Goal: Transaction & Acquisition: Purchase product/service

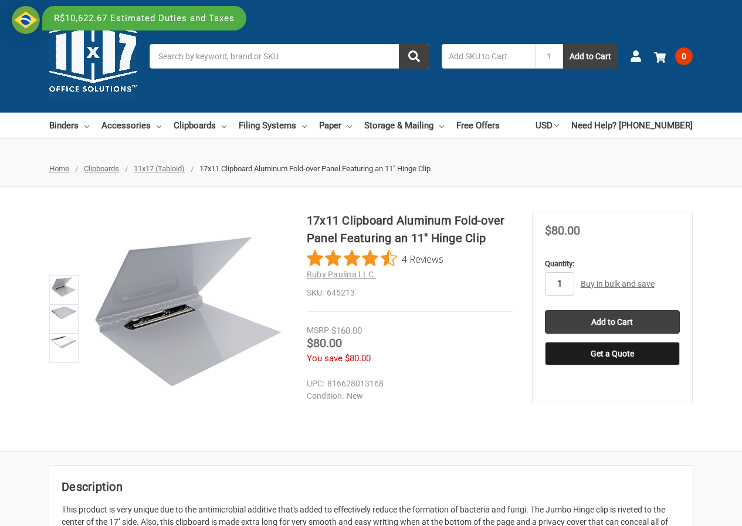
click at [572, 281] on input "1" at bounding box center [559, 283] width 29 height 23
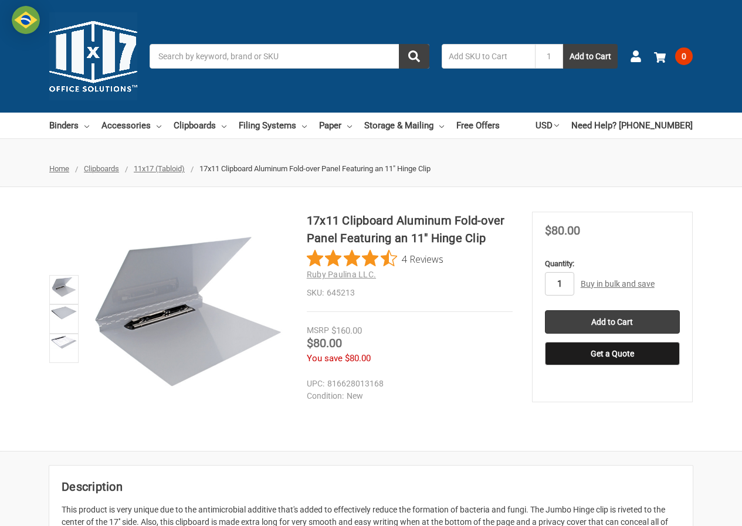
click at [564, 284] on input "1" at bounding box center [559, 283] width 29 height 23
drag, startPoint x: 564, startPoint y: 284, endPoint x: 551, endPoint y: 286, distance: 13.1
click at [551, 286] on input "1" at bounding box center [559, 283] width 29 height 23
type input "4"
click at [614, 321] on input "Add to Cart" at bounding box center [612, 321] width 135 height 23
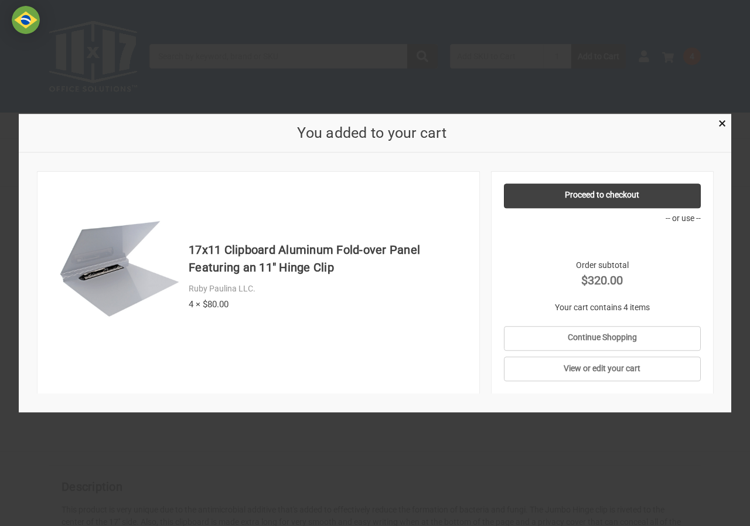
click at [616, 416] on div at bounding box center [375, 263] width 750 height 526
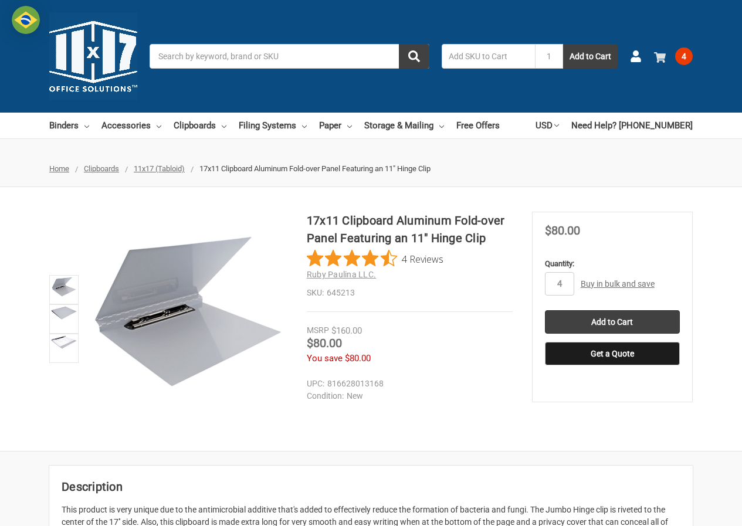
click at [675, 58] on link "4" at bounding box center [673, 56] width 39 height 30
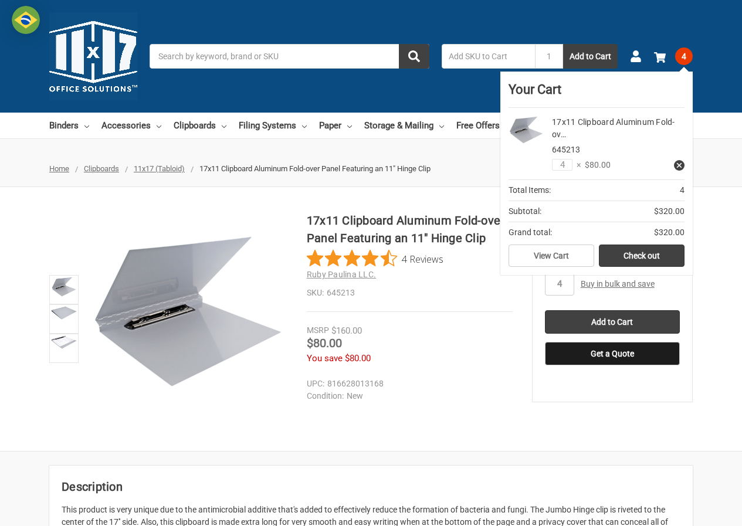
drag, startPoint x: 713, startPoint y: 230, endPoint x: 704, endPoint y: 210, distance: 21.2
click at [713, 230] on div "17x11 Clipboard Aluminum Fold-over Panel Featuring an 11" Hinge Clip 4 Reviews …" at bounding box center [371, 319] width 742 height 215
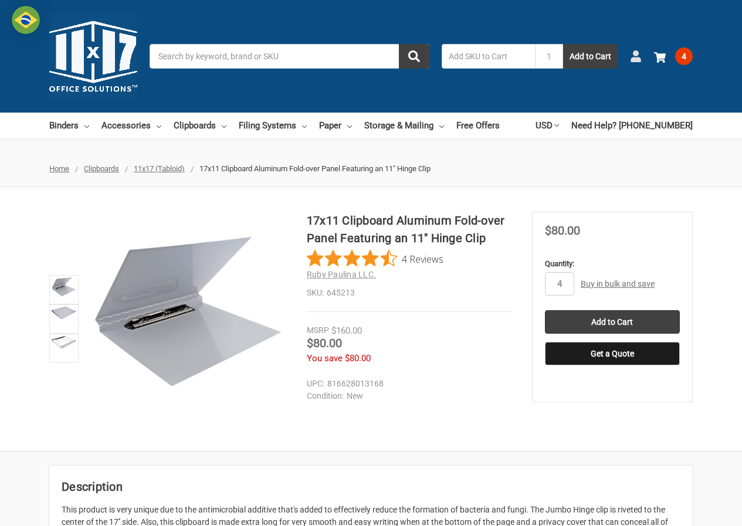
click at [630, 56] on icon at bounding box center [636, 56] width 12 height 12
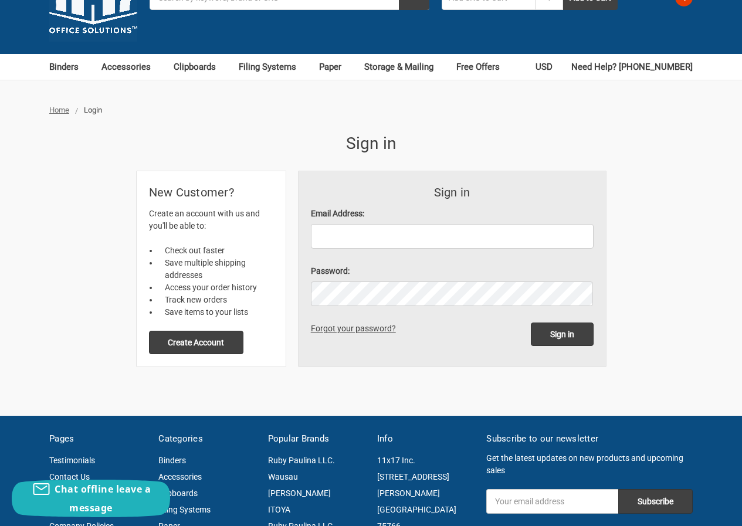
scroll to position [59, 0]
paste input "[EMAIL_ADDRESS][DOMAIN_NAME]"
type input "[EMAIL_ADDRESS][DOMAIN_NAME]"
click at [419, 275] on label "Password:" at bounding box center [452, 271] width 283 height 12
click at [555, 329] on input "Sign in" at bounding box center [561, 333] width 63 height 23
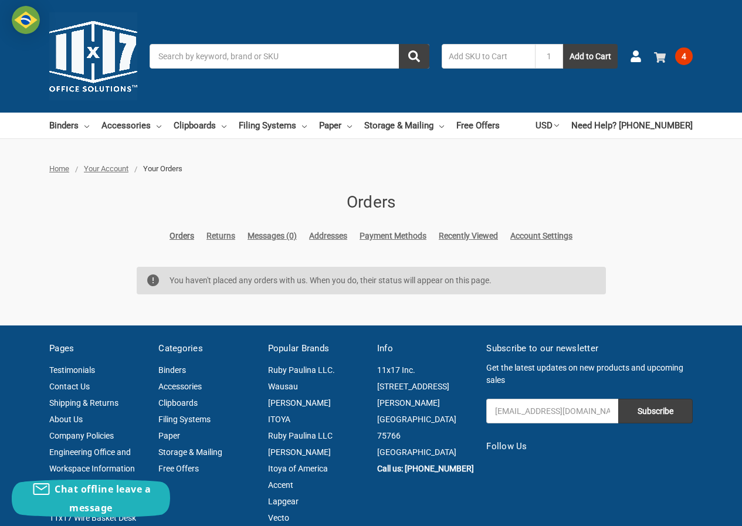
drag, startPoint x: 685, startPoint y: 54, endPoint x: 681, endPoint y: 59, distance: 6.3
click at [685, 54] on span "4" at bounding box center [684, 56] width 18 height 18
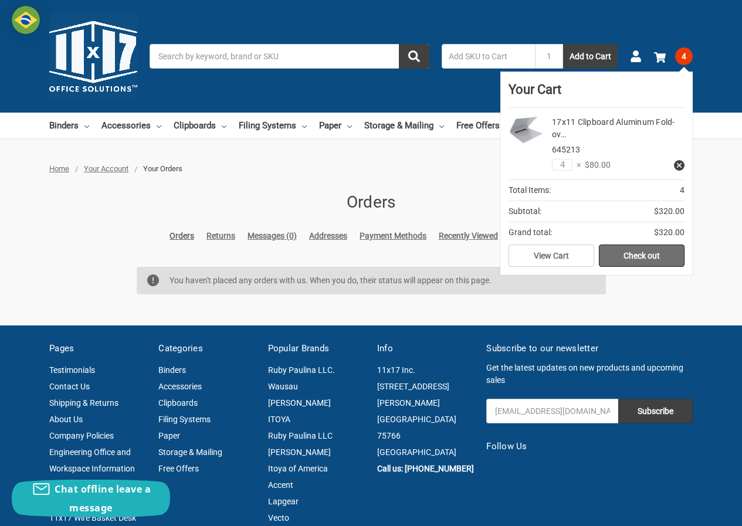
click at [637, 263] on link "Check out" at bounding box center [641, 255] width 86 height 22
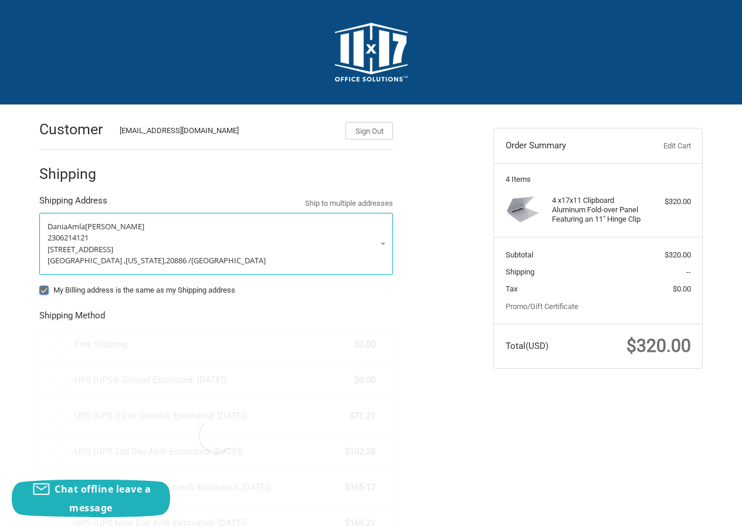
radio input "true"
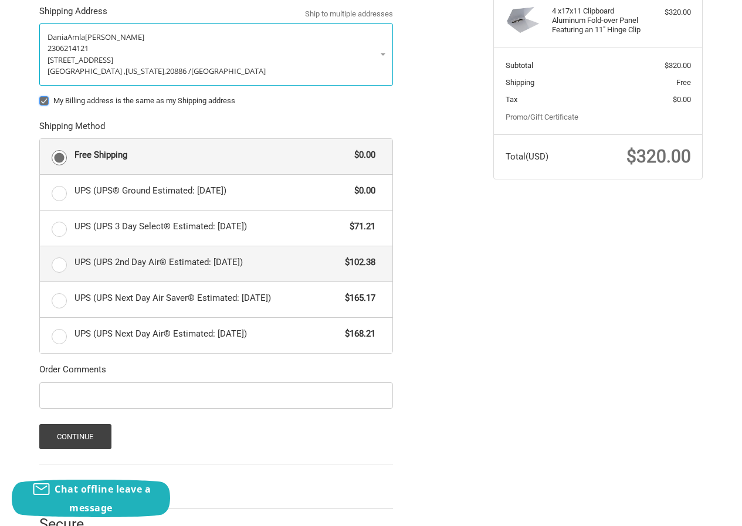
scroll to position [228, 0]
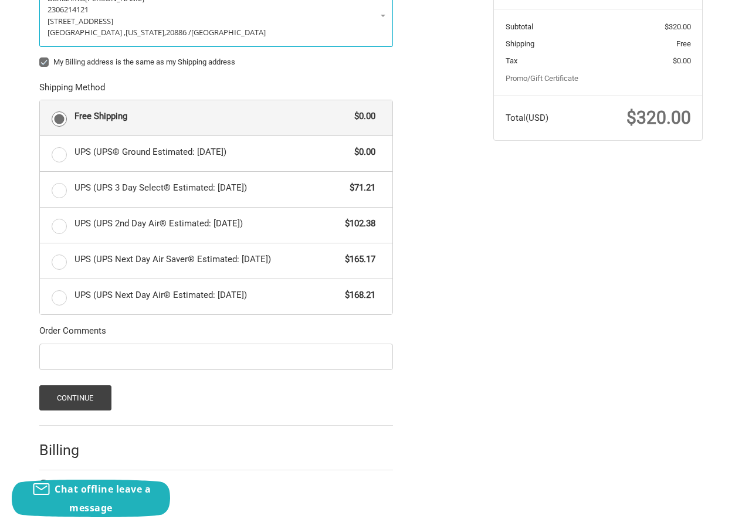
click at [48, 59] on label "My Billing address is the same as my Shipping address" at bounding box center [215, 61] width 353 height 9
click at [40, 57] on input "My Billing address is the same as my Shipping address" at bounding box center [39, 56] width 1 height 1
checkbox input "false"
click at [81, 401] on button "Continue" at bounding box center [75, 397] width 72 height 25
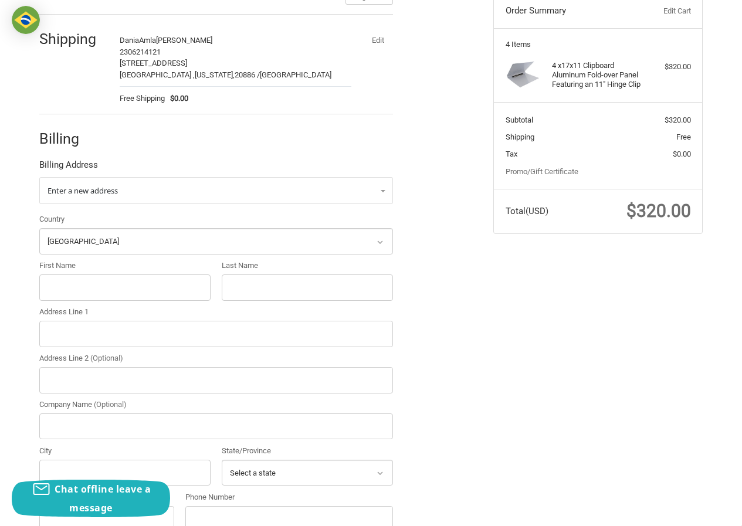
scroll to position [144, 0]
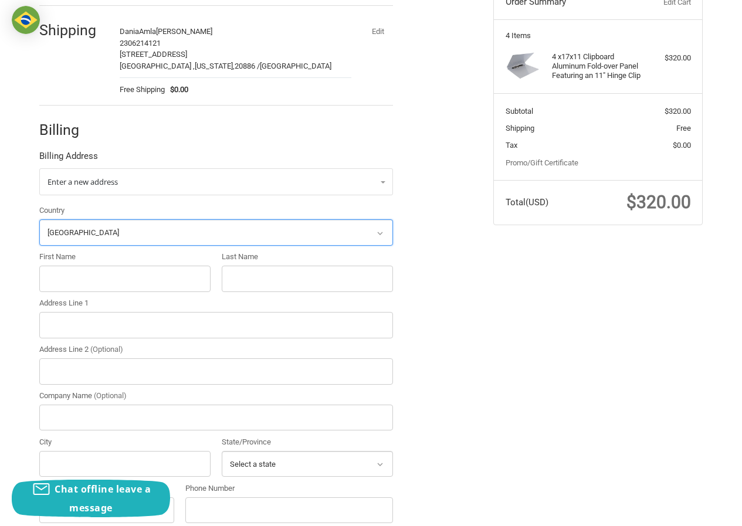
drag, startPoint x: 89, startPoint y: 225, endPoint x: 49, endPoint y: 233, distance: 41.3
click at [12, 226] on div "Customer DaniaAmla677@hotmail.com Sign Out Shipping DaniaAmla Ryan Geo 23062141…" at bounding box center [371, 312] width 742 height 702
click at [17, 215] on div "Customer DaniaAmla677@hotmail.com Sign Out Shipping DaniaAmla Ryan Geo 23062141…" at bounding box center [371, 312] width 742 height 702
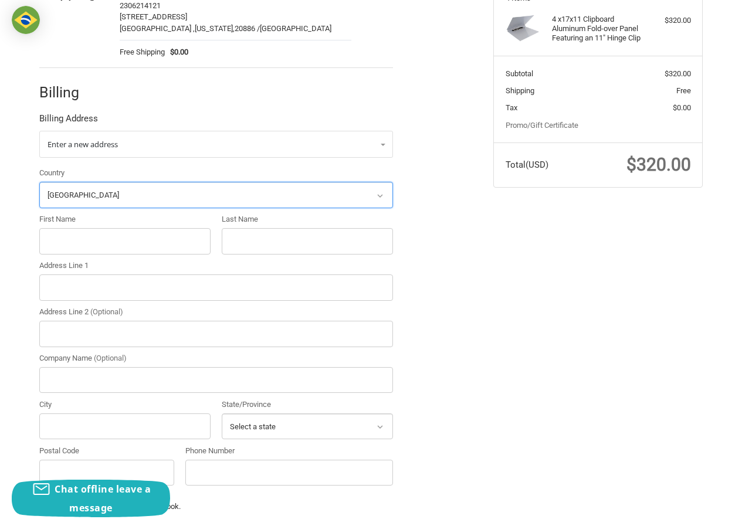
scroll to position [202, 0]
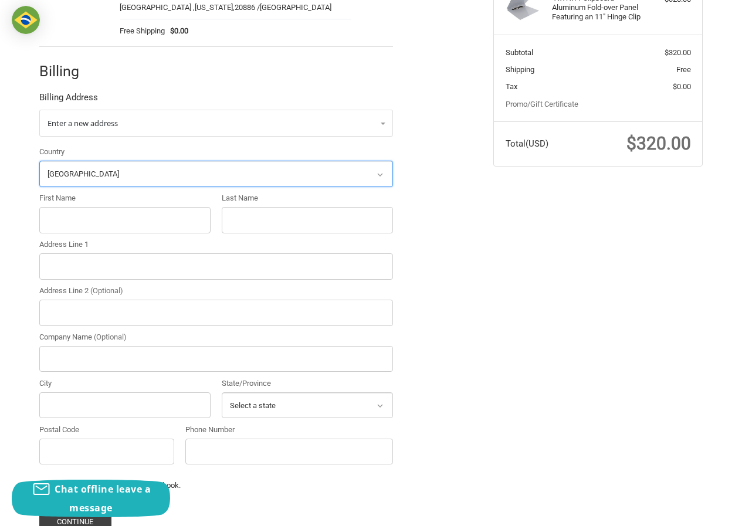
click at [74, 186] on select "Select a country Afghanistan Åland Islands Albania Algeria American Samoa Andor…" at bounding box center [215, 174] width 353 height 26
click at [97, 175] on select "Select a country Afghanistan Åland Islands Albania Algeria American Samoa Andor…" at bounding box center [215, 174] width 353 height 26
select select "US"
click at [39, 161] on select "Select a country Afghanistan Åland Islands Albania Algeria American Samoa Andor…" at bounding box center [215, 174] width 353 height 26
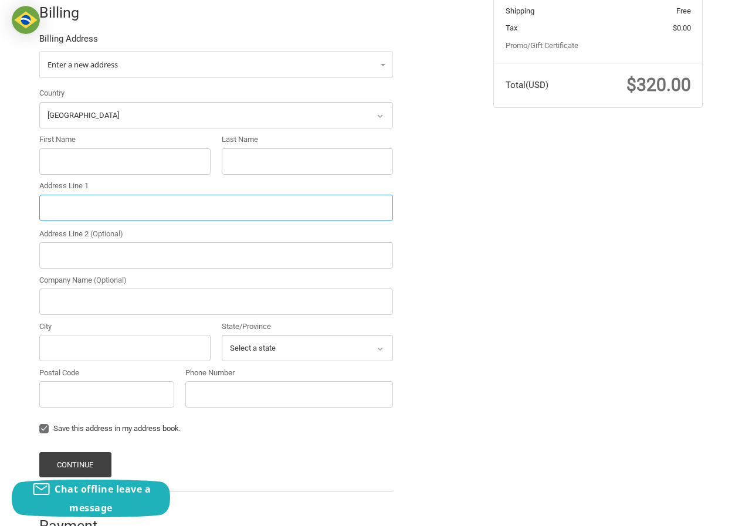
drag, startPoint x: 92, startPoint y: 214, endPoint x: 96, endPoint y: 168, distance: 46.5
click at [93, 209] on input "Address Line 1" at bounding box center [215, 208] width 353 height 26
click at [97, 162] on input "First Name" at bounding box center [124, 161] width 171 height 26
paste input "Diane F. Tenti"
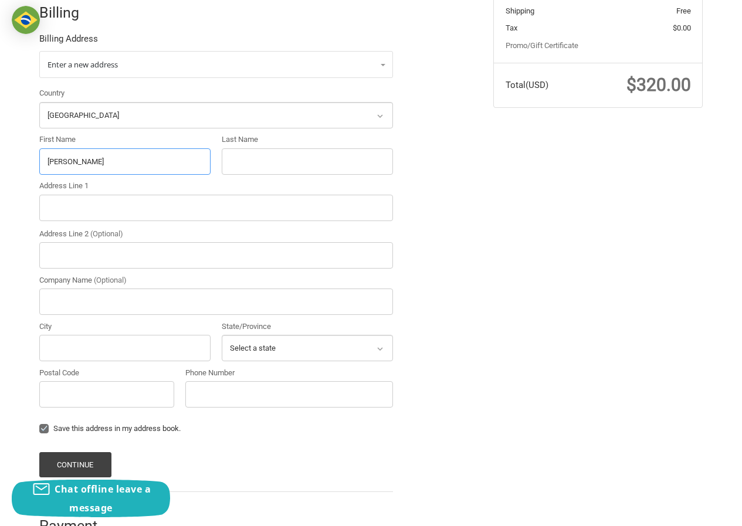
drag, startPoint x: 69, startPoint y: 164, endPoint x: 122, endPoint y: 163, distance: 52.8
click at [122, 163] on input "Diane F. Tenti" at bounding box center [124, 161] width 171 height 26
drag, startPoint x: 206, startPoint y: 165, endPoint x: 233, endPoint y: 165, distance: 27.6
click at [211, 165] on div "First Name Diane" at bounding box center [124, 154] width 182 height 40
paste input "F. Tenti"
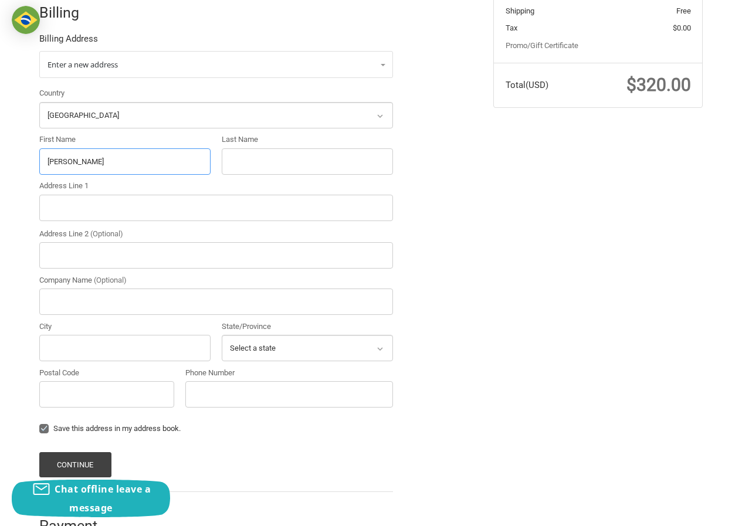
type input "Diane F. Tenti"
click at [239, 161] on input "Last Name" at bounding box center [307, 161] width 171 height 26
paste input "F. Tenti"
type input "F. Tenti"
drag, startPoint x: 84, startPoint y: 161, endPoint x: 68, endPoint y: 161, distance: 15.8
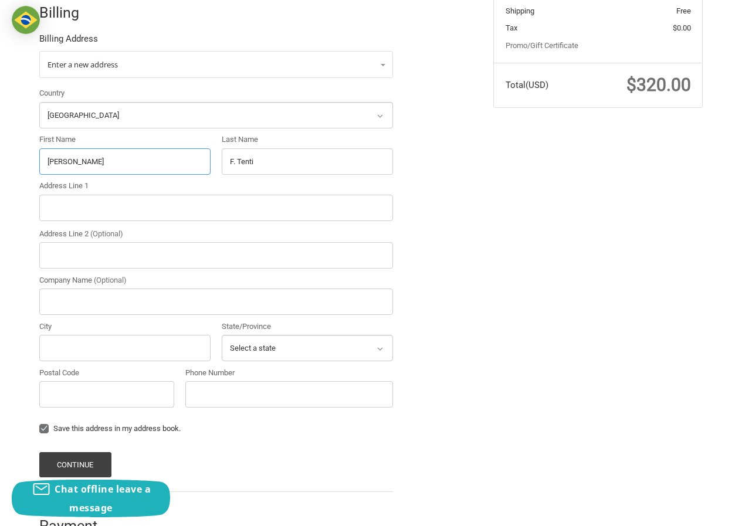
click at [68, 161] on input "Diane F. Tenti" at bounding box center [124, 161] width 171 height 26
type input "Diane"
click at [108, 204] on input "Address Line 1" at bounding box center [215, 208] width 353 height 26
paste input "374 Eagle Creek Circle, Lake Mary, Florida, 32746"
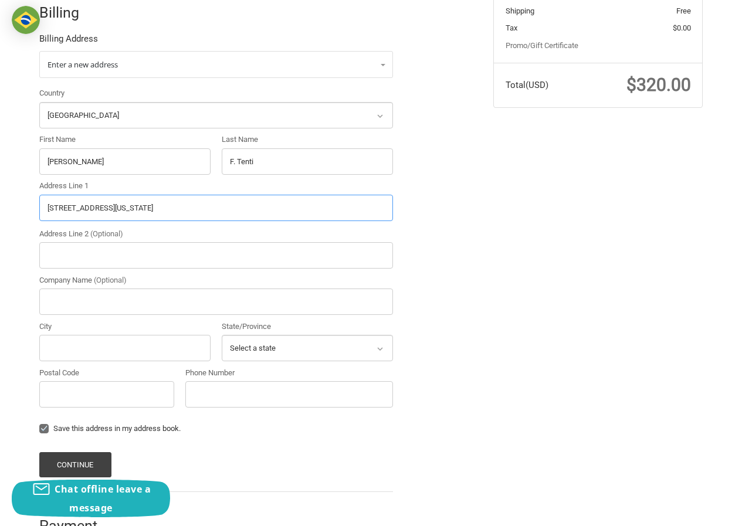
click at [205, 212] on input "374 Eagle Creek Circle, Lake Mary, Florida, 32746" at bounding box center [215, 208] width 353 height 26
type input "374 Eagle Creek Circle, Lake Mary, Florida,"
click at [110, 395] on input "Postal Code" at bounding box center [106, 394] width 135 height 26
paste input "32746"
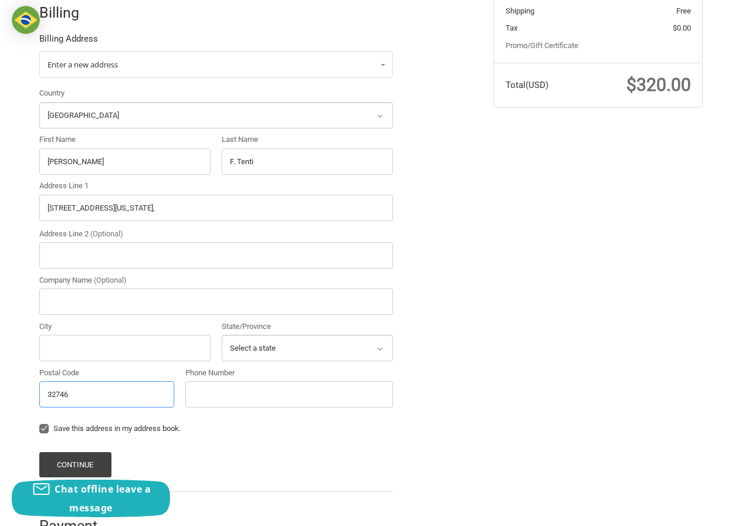
type input "32746"
drag, startPoint x: 127, startPoint y: 209, endPoint x: 219, endPoint y: 211, distance: 92.1
click at [219, 211] on input "374 Eagle Creek Circle, Lake Mary, Florida," at bounding box center [215, 208] width 353 height 26
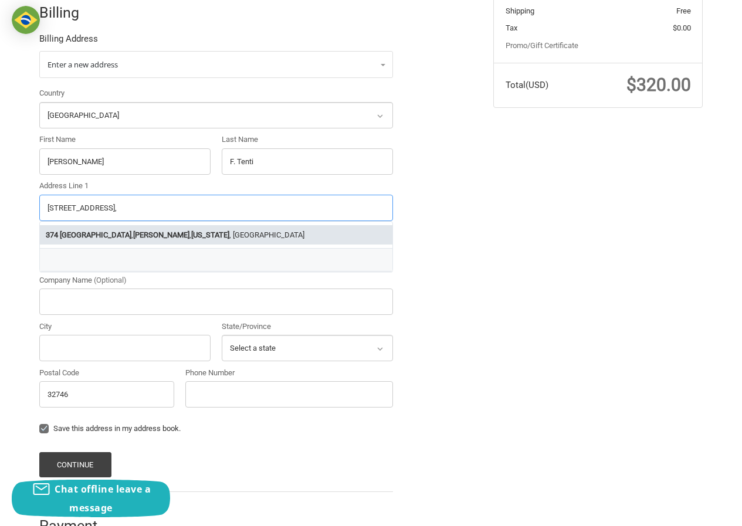
type input "374 Eagle Creek Circle,"
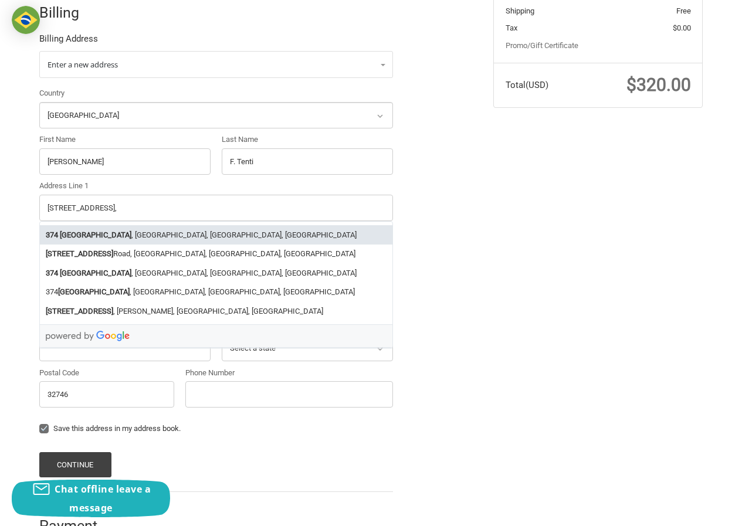
click at [80, 361] on div "Country Select a country Afghanistan Åland Islands Albania Algeria American Sam…" at bounding box center [215, 249] width 365 height 325
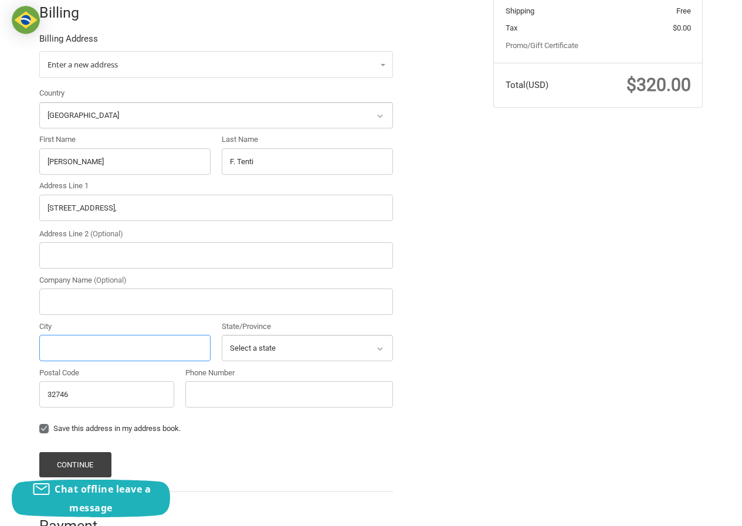
click at [62, 346] on input "City" at bounding box center [124, 348] width 171 height 26
paste input "Lake Mary, Florida,"
drag, startPoint x: 83, startPoint y: 349, endPoint x: 189, endPoint y: 348, distance: 106.1
click at [186, 348] on input "Lake Mary, Florida," at bounding box center [124, 348] width 171 height 26
type input "Lake Mary"
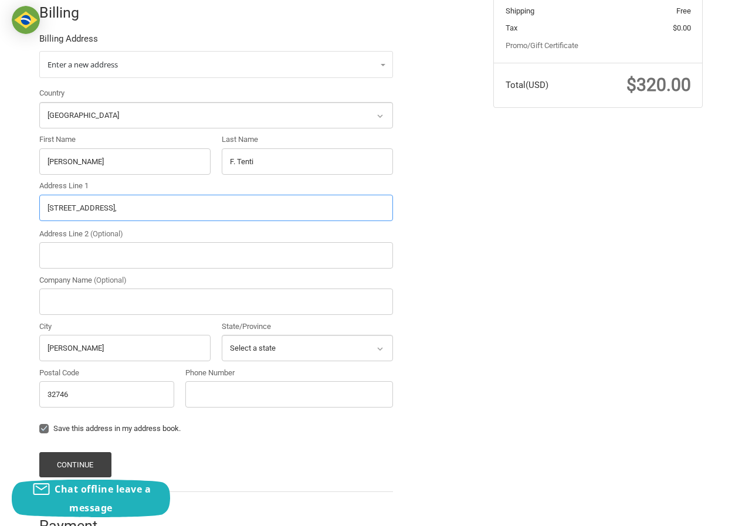
click at [124, 213] on input "374 Eagle Creek Circle," at bounding box center [215, 208] width 353 height 26
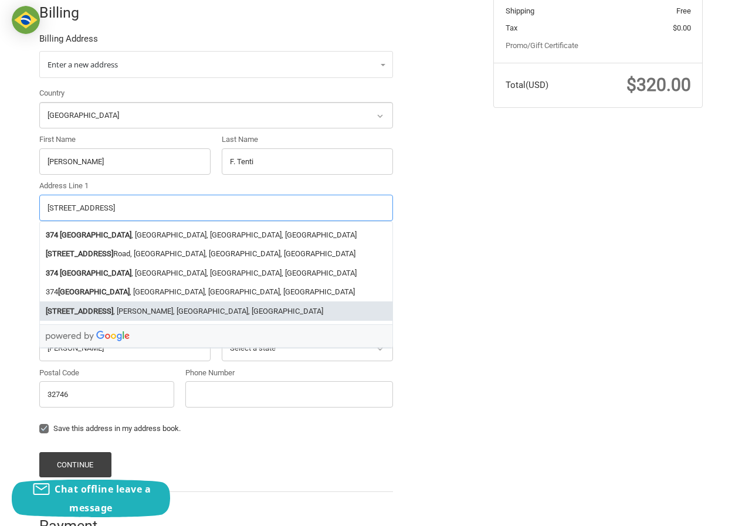
type input "374 Eagle Creek Circle"
click at [313, 382] on input "Phone Number" at bounding box center [289, 394] width 208 height 26
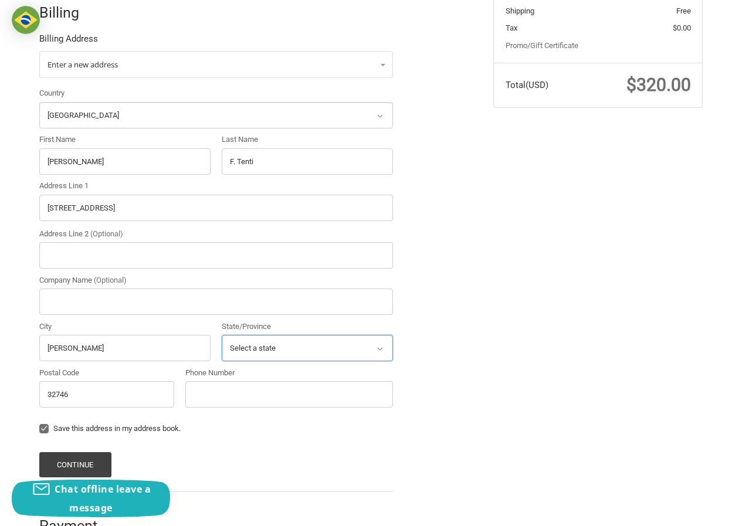
click at [268, 349] on select "Select a state Alabama Alaska American Samoa Arizona Arkansas Armed Forces Amer…" at bounding box center [307, 348] width 171 height 26
select select "FL"
click at [222, 335] on select "Select a state Alabama Alaska American Samoa Arizona Arkansas Armed Forces Amer…" at bounding box center [307, 348] width 171 height 26
click at [222, 390] on input "Phone Number" at bounding box center [289, 394] width 208 height 26
type input "(230) 362-5114"
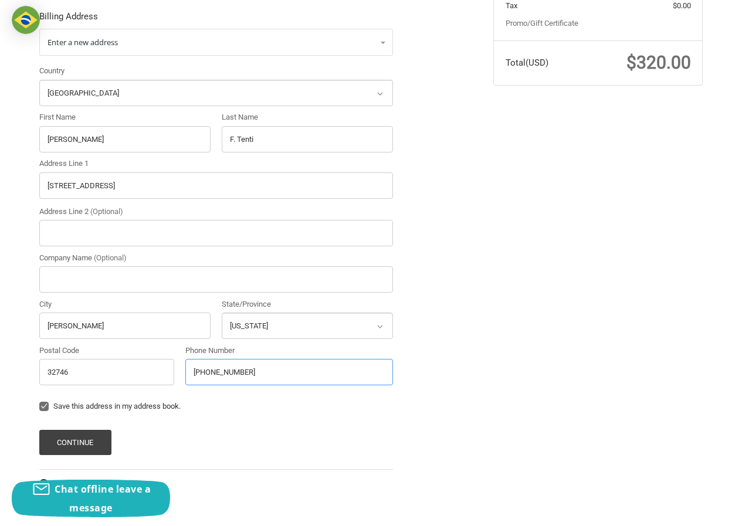
scroll to position [294, 0]
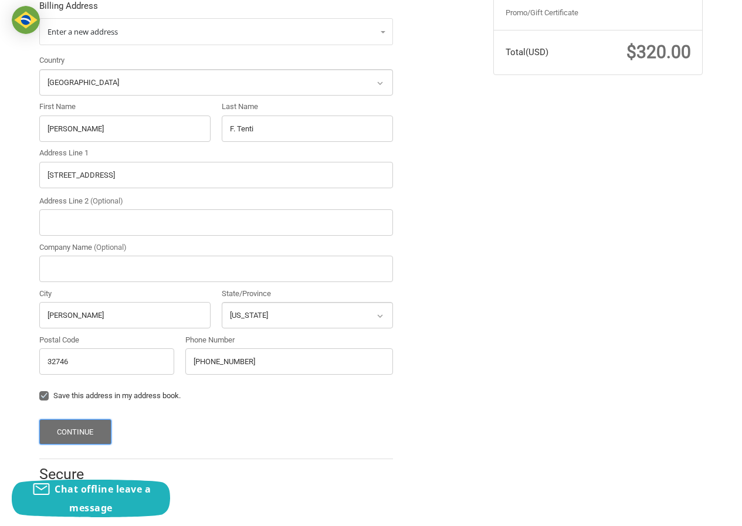
click at [88, 422] on button "Continue" at bounding box center [75, 431] width 72 height 25
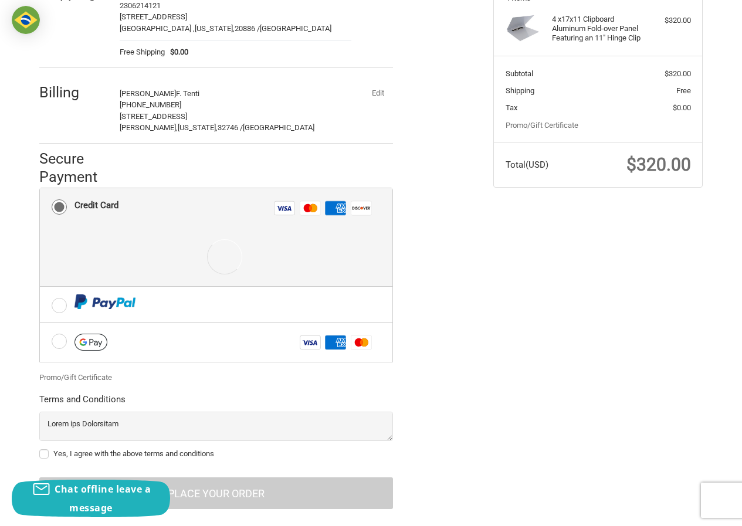
scroll to position [202, 0]
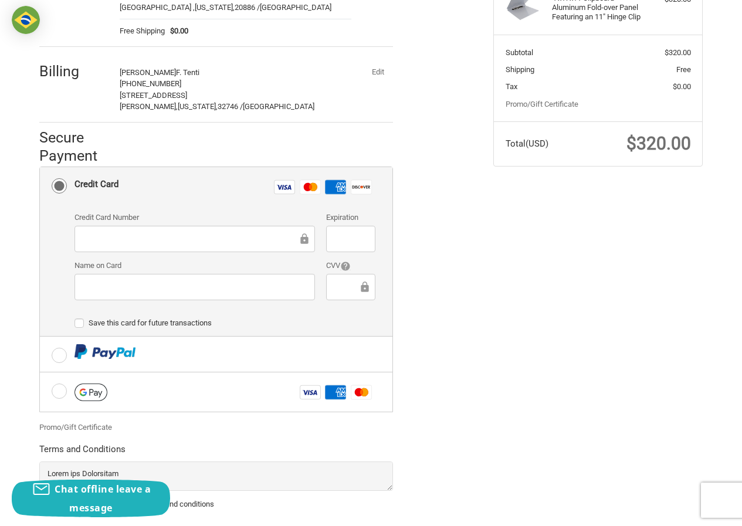
click at [172, 240] on div at bounding box center [194, 239] width 240 height 26
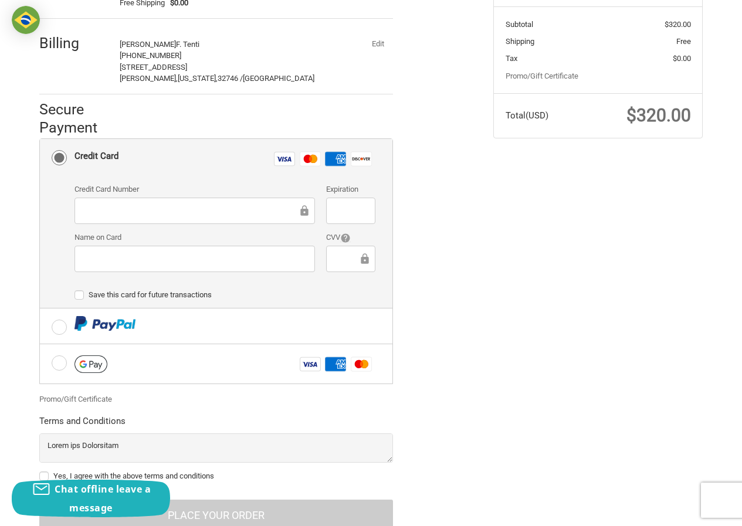
scroll to position [273, 0]
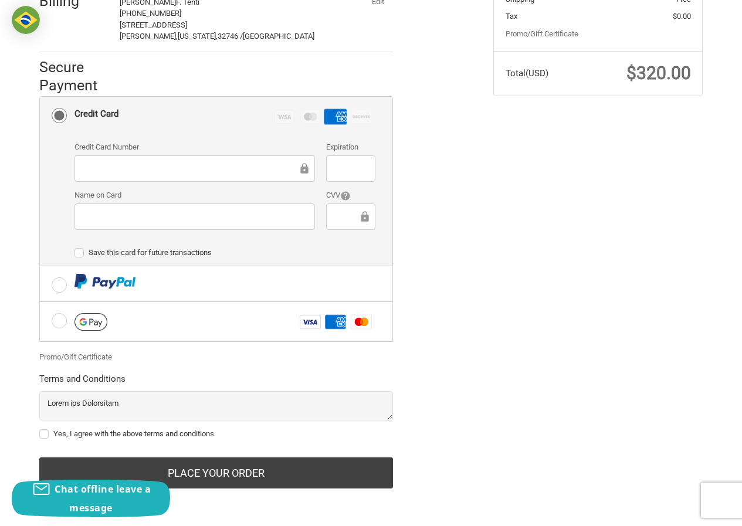
click at [143, 203] on div "Name on Card" at bounding box center [195, 209] width 252 height 40
click at [166, 225] on div at bounding box center [194, 216] width 240 height 26
click at [338, 177] on div at bounding box center [350, 168] width 49 height 26
click at [97, 435] on label "Yes, I agree with the above terms and conditions" at bounding box center [215, 433] width 353 height 9
click at [40, 428] on input "Yes, I agree with the above terms and conditions" at bounding box center [39, 428] width 1 height 1
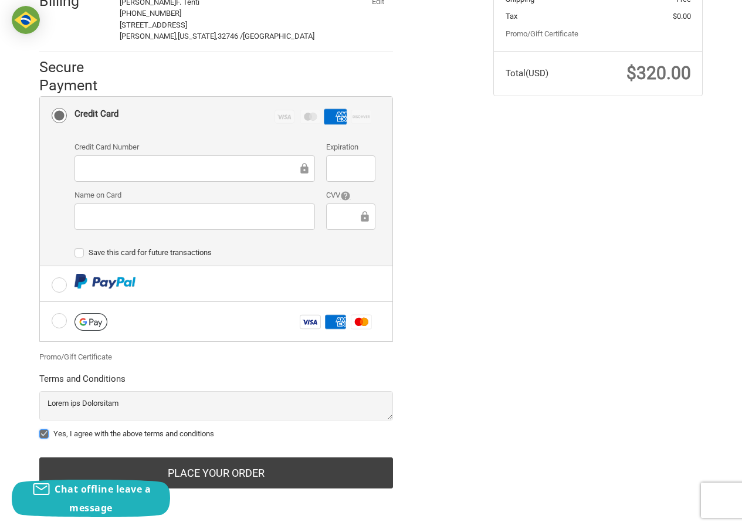
checkbox input "true"
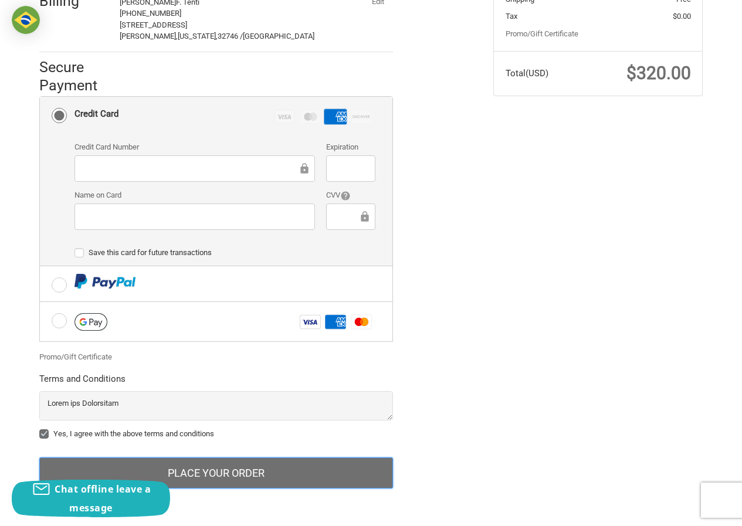
click at [213, 470] on button "Place Your Order" at bounding box center [215, 473] width 353 height 32
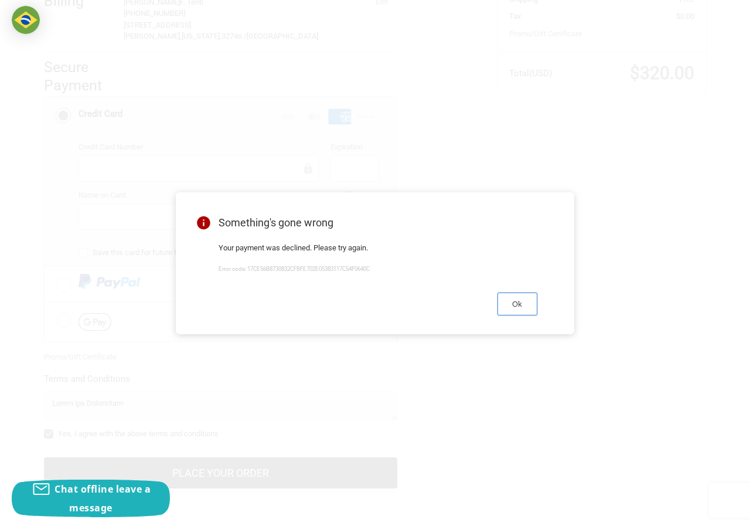
click at [504, 295] on button "Ok" at bounding box center [518, 304] width 40 height 23
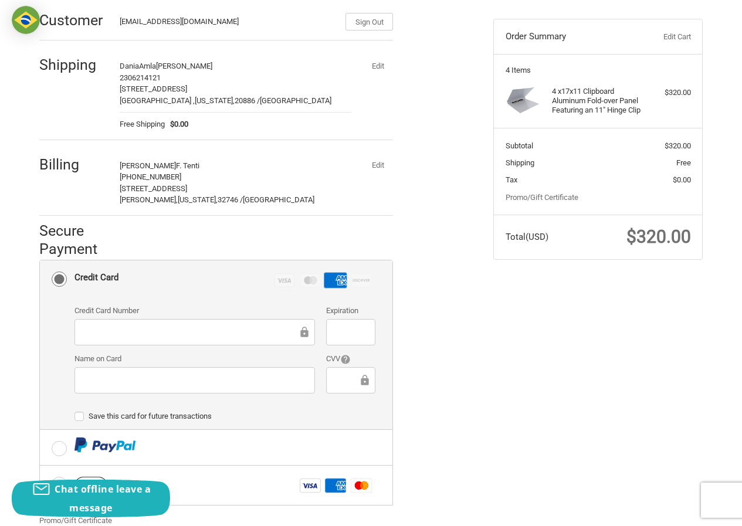
scroll to position [117, 0]
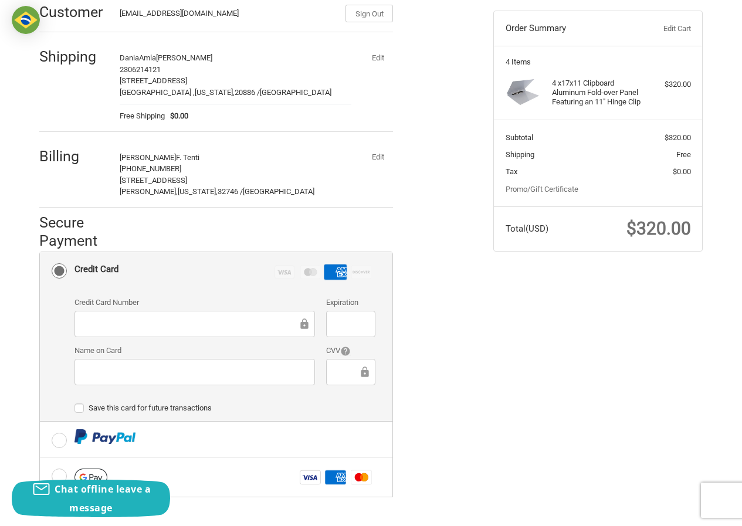
click at [383, 160] on button "Edit" at bounding box center [377, 157] width 30 height 16
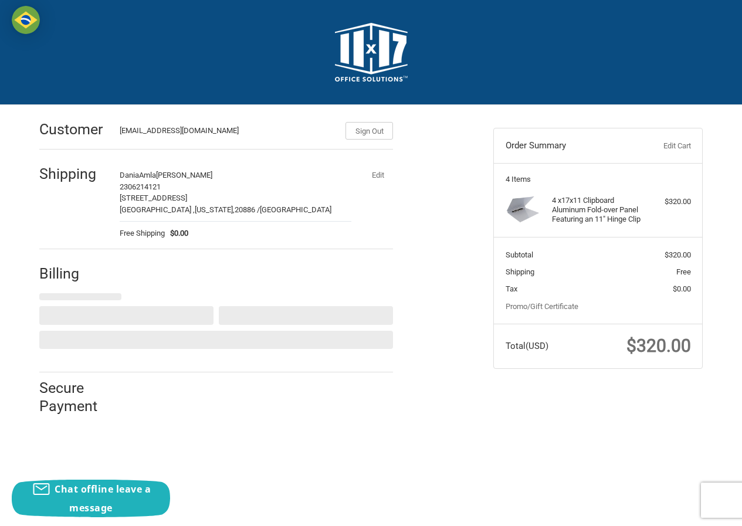
scroll to position [0, 0]
select select "US"
select select "FL"
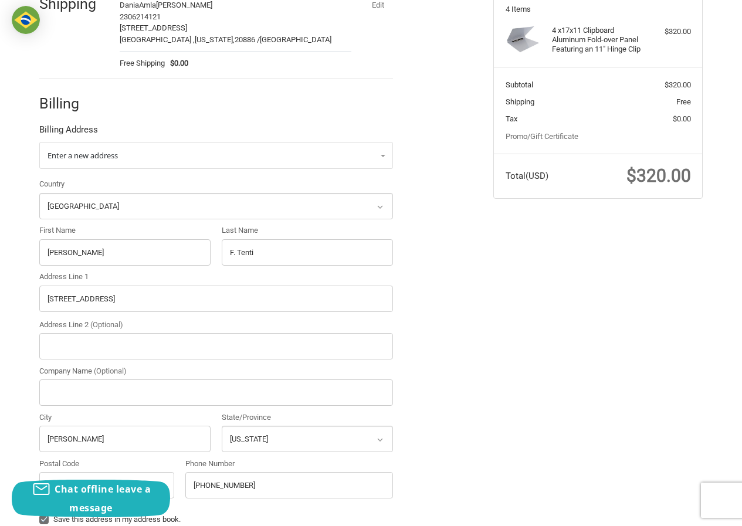
scroll to position [176, 0]
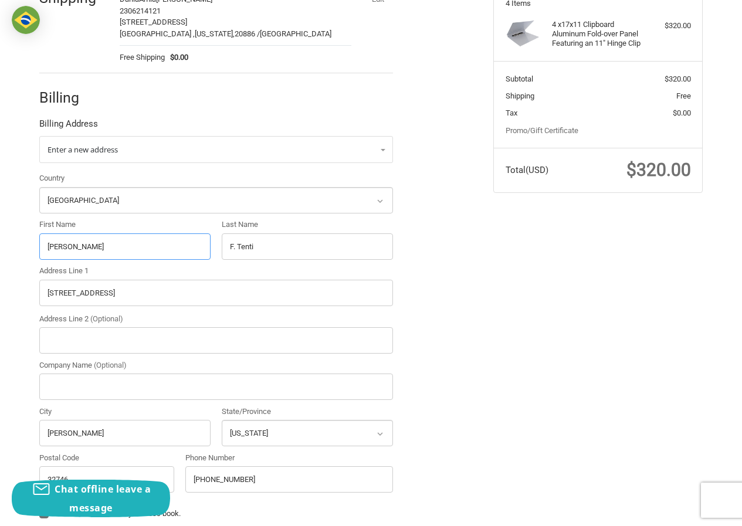
drag, startPoint x: 83, startPoint y: 248, endPoint x: 40, endPoint y: 252, distance: 43.0
click at [17, 253] on div "Customer DaniaAmla677@hotmail.com Sign Out Shipping DaniaAmla Ryan Geo 23062141…" at bounding box center [371, 280] width 742 height 703
paste input "Betty Brooks"
drag, startPoint x: 66, startPoint y: 249, endPoint x: 157, endPoint y: 251, distance: 90.9
click at [157, 251] on input "Betty Brooks" at bounding box center [124, 246] width 171 height 26
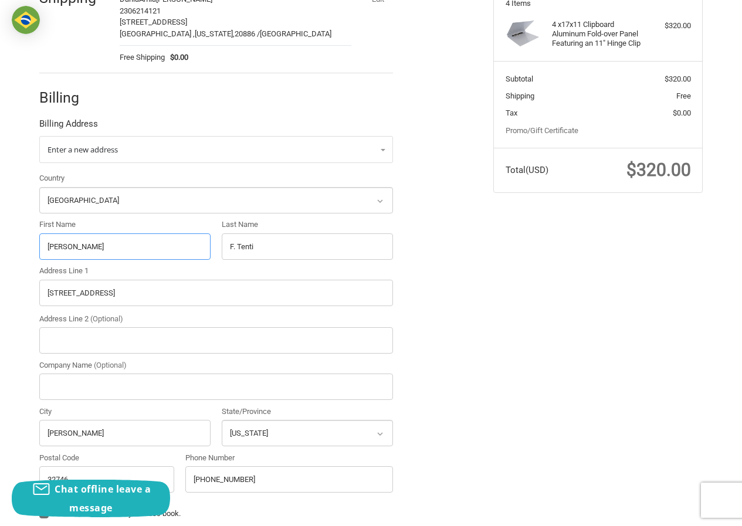
type input "Betty"
drag, startPoint x: 298, startPoint y: 244, endPoint x: 139, endPoint y: 242, distance: 158.9
click at [140, 242] on div "Country Select a country Afghanistan Åland Islands Albania Algeria American Sam…" at bounding box center [215, 334] width 365 height 325
paste input "Brooks"
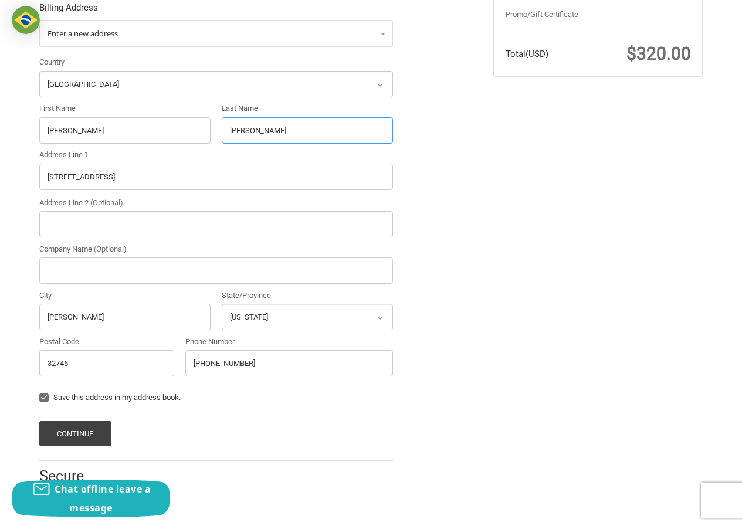
scroll to position [293, 0]
type input "Brooks"
drag, startPoint x: 137, startPoint y: 169, endPoint x: 4, endPoint y: 200, distance: 136.8
click at [0, 184] on div "Customer DaniaAmla677@hotmail.com Sign Out Shipping DaniaAmla Ryan Geo 23062141…" at bounding box center [371, 163] width 742 height 703
paste input "19 Harvard Street, Charlestown, Massachusetts, 02129"
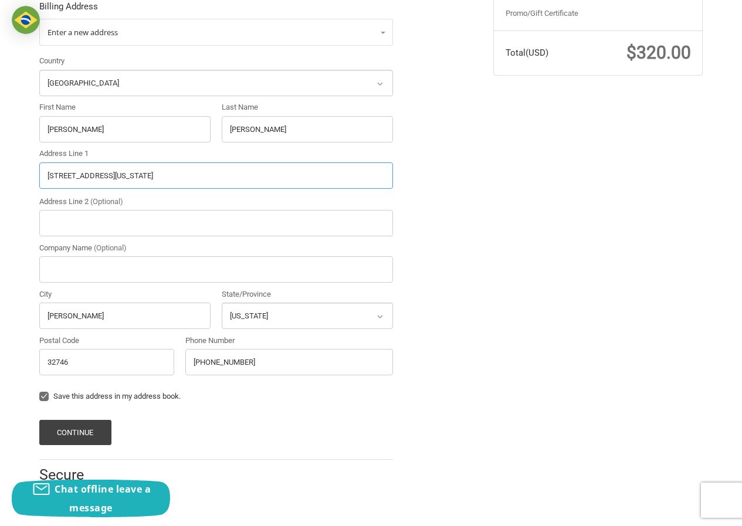
click at [225, 178] on input "19 Harvard Street, Charlestown, Massachusetts, 02129" at bounding box center [215, 175] width 353 height 26
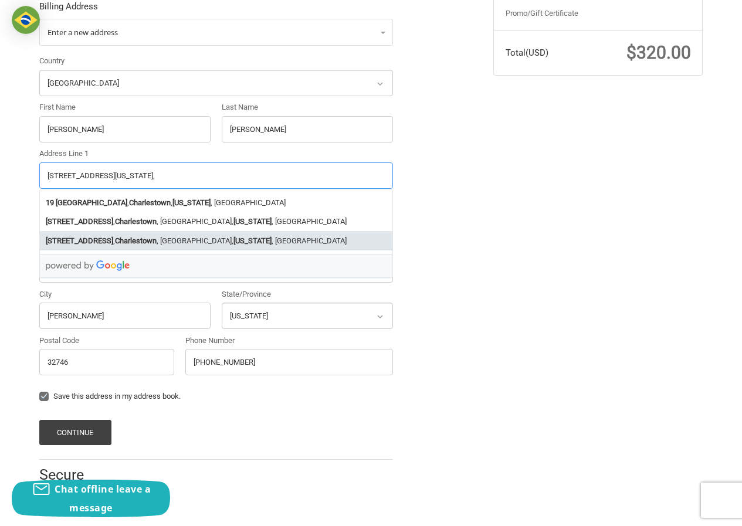
type input "19 Harvard Street, Charlestown, Massachusetts,"
drag, startPoint x: 124, startPoint y: 356, endPoint x: 5, endPoint y: 355, distance: 119.6
click at [4, 363] on div "Customer DaniaAmla677@hotmail.com Sign Out Shipping DaniaAmla Ryan Geo 23062141…" at bounding box center [371, 163] width 742 height 703
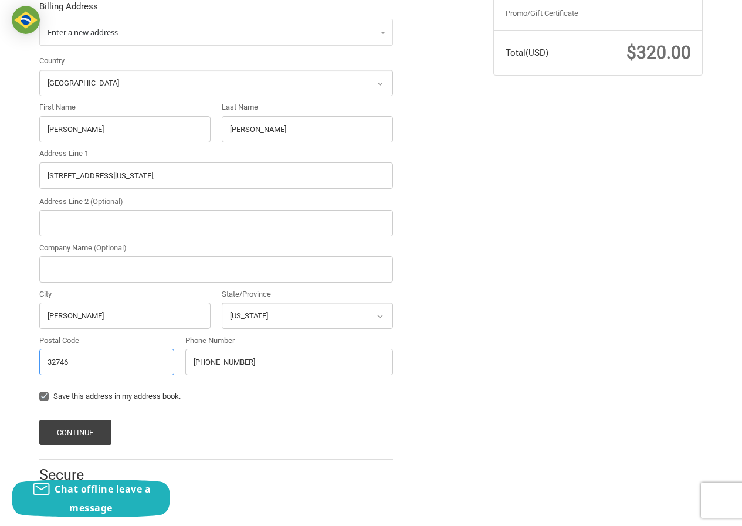
paste input "02129"
type input "02129"
click at [139, 175] on input "19 Harvard Street, Charlestown, Massachusetts," at bounding box center [215, 175] width 353 height 26
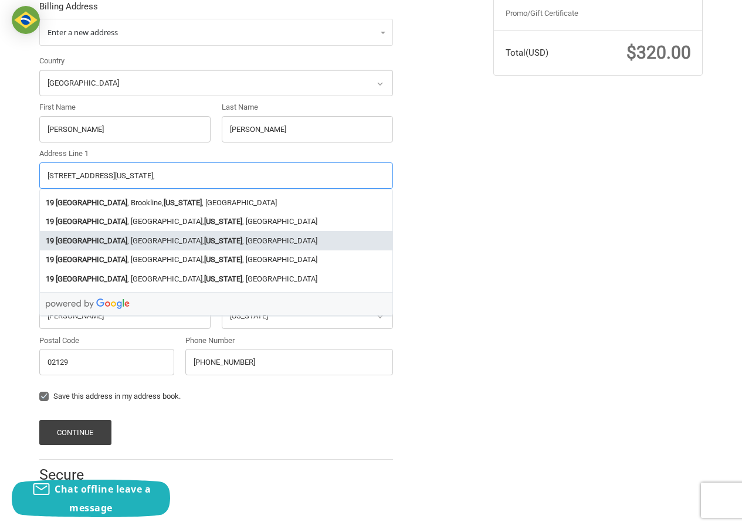
type input "19 Harvard Street, , Massachusetts,"
click at [63, 332] on div "Country Select a country Afghanistan Åland Islands Albania Algeria American Sam…" at bounding box center [215, 217] width 365 height 325
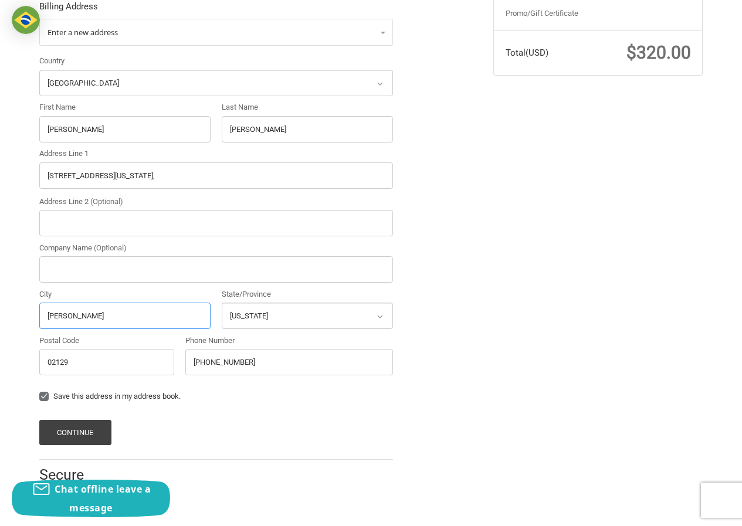
drag, startPoint x: 125, startPoint y: 314, endPoint x: 16, endPoint y: 312, distance: 109.0
click at [16, 312] on div "Customer DaniaAmla677@hotmail.com Sign Out Shipping DaniaAmla Ryan Geo 23062141…" at bounding box center [371, 163] width 742 height 703
paste input "Charlestown"
type input "Charlestown"
drag, startPoint x: 107, startPoint y: 179, endPoint x: 197, endPoint y: 179, distance: 90.3
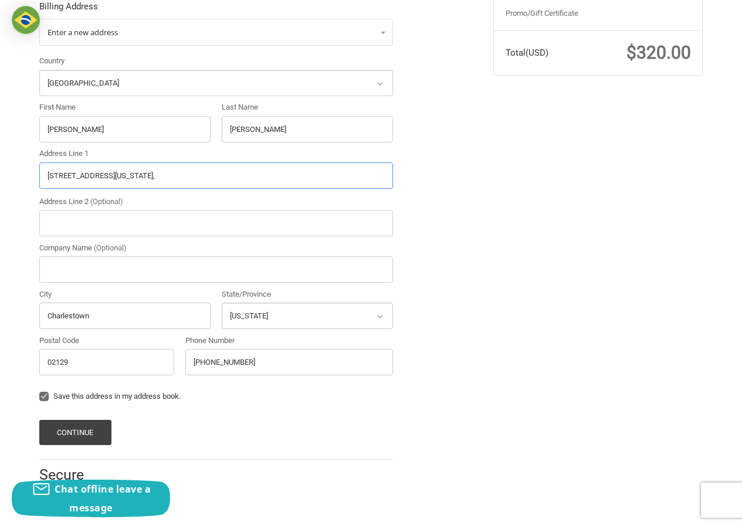
click at [197, 179] on input "19 Harvard Street, , Massachusetts," at bounding box center [215, 175] width 353 height 26
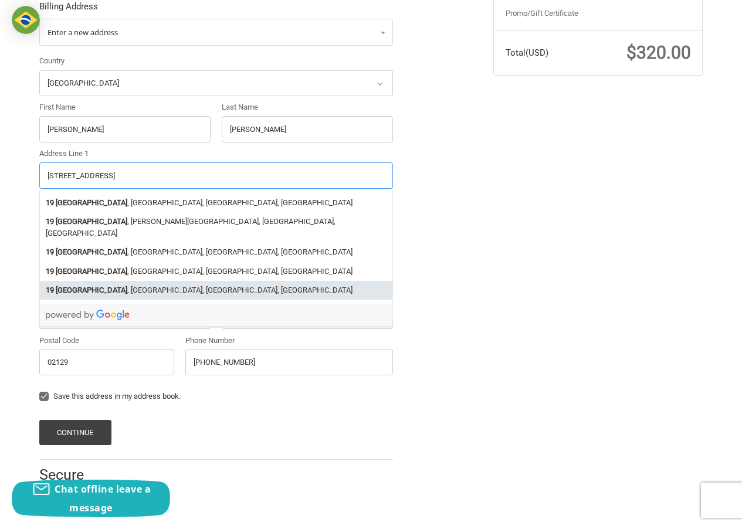
type input "19 Harvard Street"
click at [246, 368] on input "(230) 362-5114" at bounding box center [289, 362] width 208 height 26
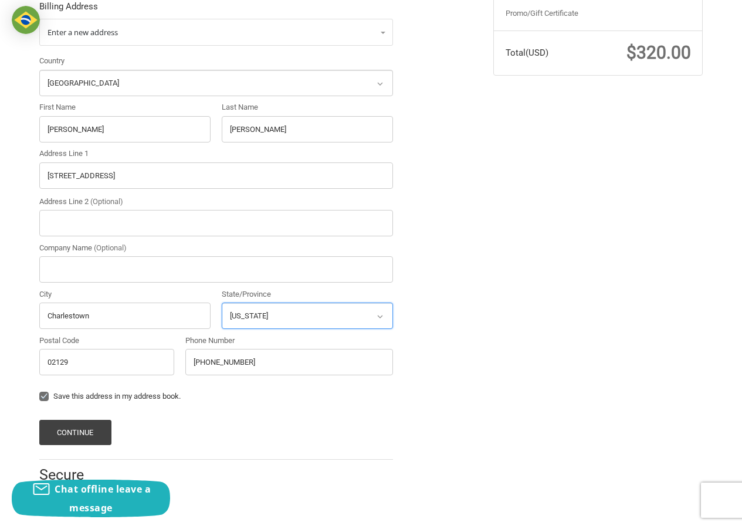
click at [272, 323] on select "Select a state Alabama Alaska American Samoa Arizona Arkansas Armed Forces Amer…" at bounding box center [307, 315] width 171 height 26
select select "MA"
click at [222, 302] on select "Select a state Alabama Alaska American Samoa Arizona Arkansas Armed Forces Amer…" at bounding box center [307, 315] width 171 height 26
click at [86, 421] on button "Continue" at bounding box center [75, 432] width 72 height 25
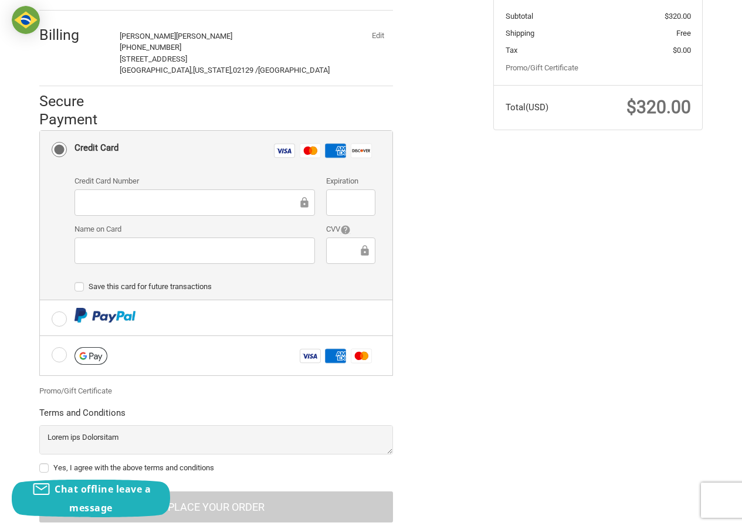
scroll to position [273, 0]
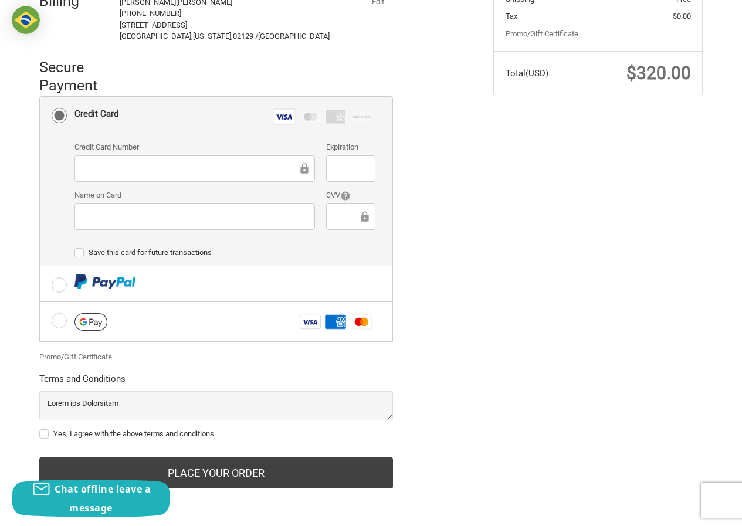
click at [163, 193] on label "Name on Card" at bounding box center [194, 195] width 240 height 12
click at [151, 206] on div at bounding box center [194, 216] width 240 height 26
click at [350, 209] on div at bounding box center [350, 216] width 49 height 26
click at [355, 228] on div at bounding box center [350, 216] width 49 height 26
click at [353, 223] on iframe at bounding box center [345, 216] width 23 height 13
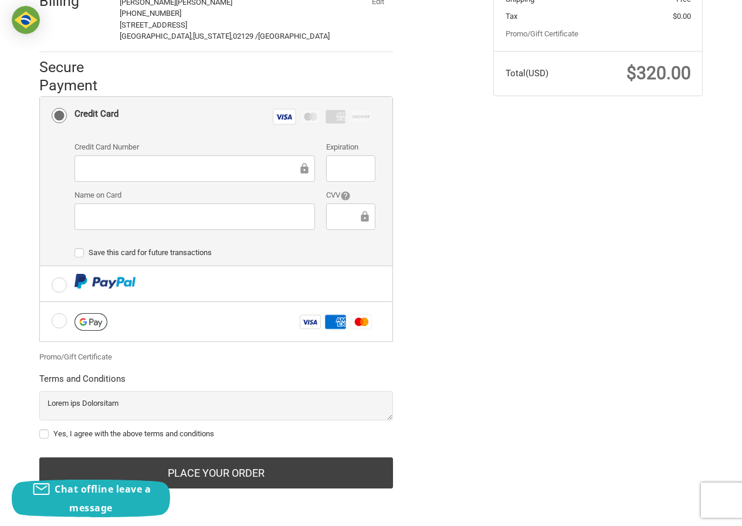
click at [96, 431] on label "Yes, I agree with the above terms and conditions" at bounding box center [215, 433] width 353 height 9
click at [40, 428] on input "Yes, I agree with the above terms and conditions" at bounding box center [39, 428] width 1 height 1
checkbox input "true"
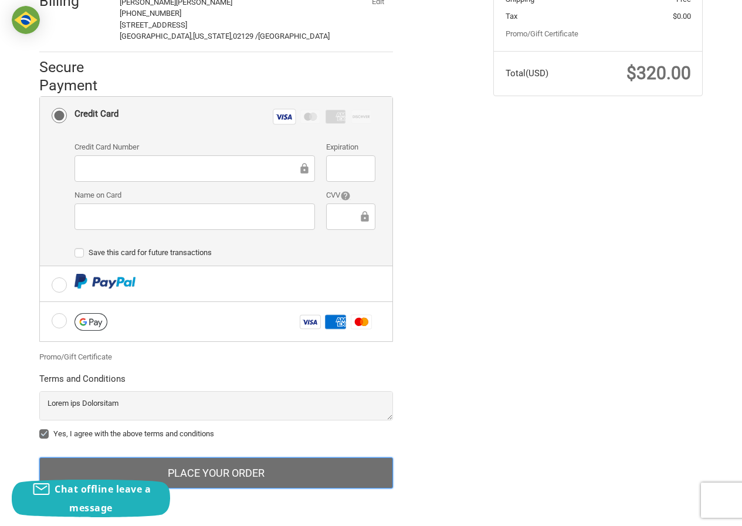
click at [174, 478] on button "Place Your Order" at bounding box center [215, 473] width 353 height 32
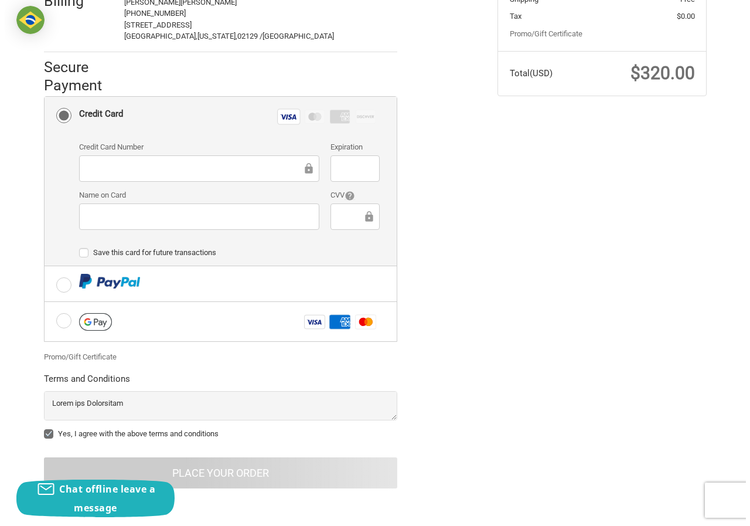
scroll to position [0, 0]
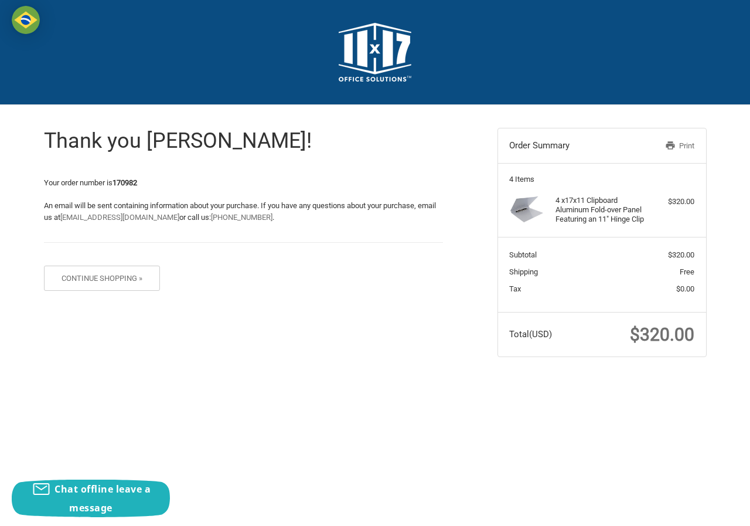
click at [130, 175] on div "Thank you [PERSON_NAME]! Your order number is 170982 An email will be sent cont…" at bounding box center [243, 203] width 399 height 197
click at [129, 174] on div "Thank you [PERSON_NAME]! Your order number is 170982 An email will be sent cont…" at bounding box center [243, 203] width 399 height 197
click at [128, 183] on strong "170982" at bounding box center [125, 182] width 25 height 9
click at [659, 340] on span "$320.00" at bounding box center [662, 334] width 64 height 21
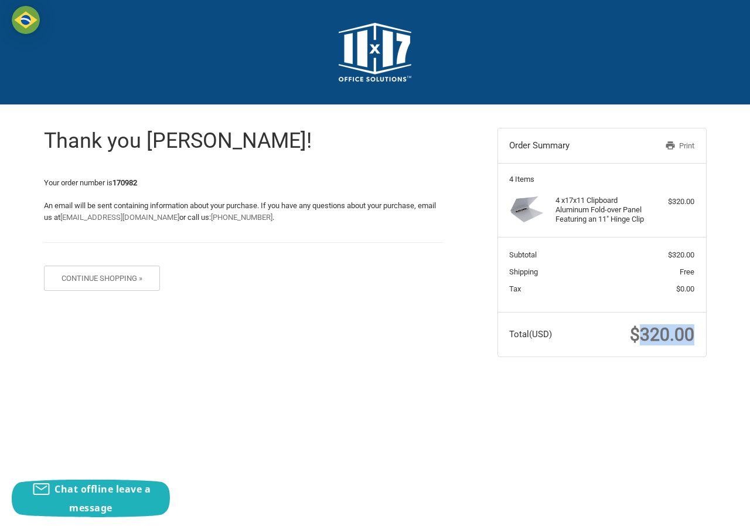
click at [659, 340] on span "$320.00" at bounding box center [662, 334] width 64 height 21
copy span "320.00"
